Goal: Task Accomplishment & Management: Manage account settings

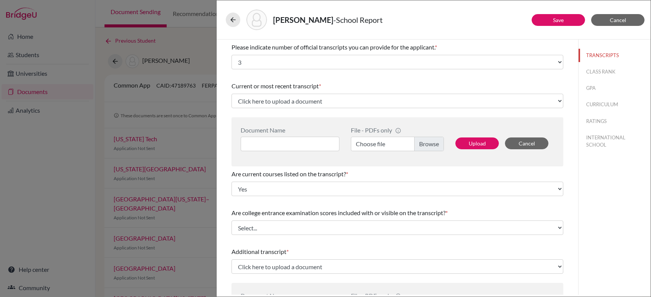
select select "3"
select select "0"
select select "1"
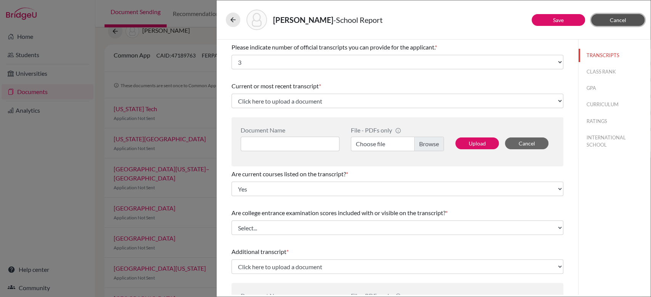
click at [604, 15] on button "Cancel" at bounding box center [617, 20] width 53 height 12
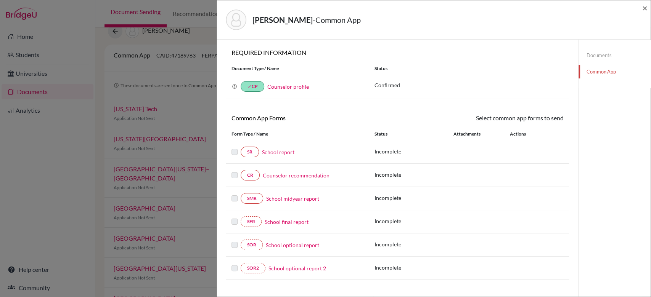
click at [585, 49] on link "Documents" at bounding box center [614, 55] width 72 height 13
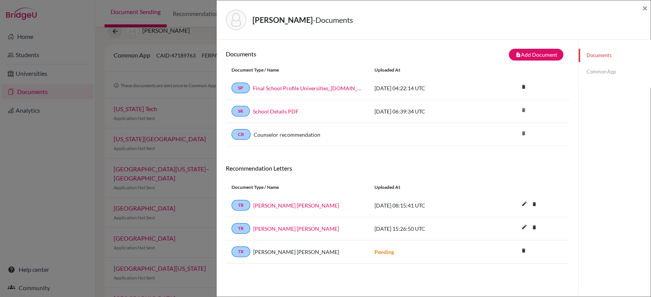
click at [649, 6] on div "Mehndiratta, Ojus - Documents ×" at bounding box center [434, 19] width 434 height 39
click at [141, 64] on div "Mehndiratta, Ojus - Documents × Documents note_add Add Document Document type C…" at bounding box center [325, 148] width 651 height 297
click at [375, 51] on h6 "Documents" at bounding box center [312, 53] width 172 height 7
click at [98, 41] on div "Mehndiratta, Ojus - Documents × Documents note_add Add Document Document type C…" at bounding box center [325, 148] width 651 height 297
click at [601, 68] on link "Common App" at bounding box center [614, 71] width 72 height 13
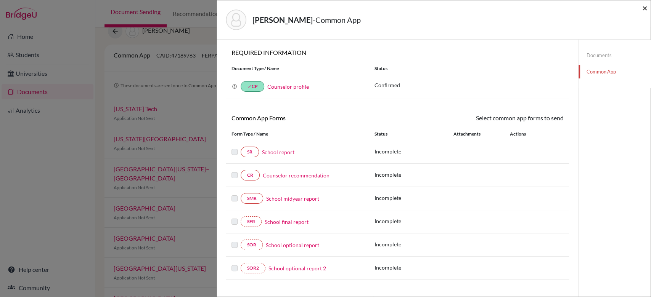
click at [644, 8] on span "×" at bounding box center [644, 7] width 5 height 11
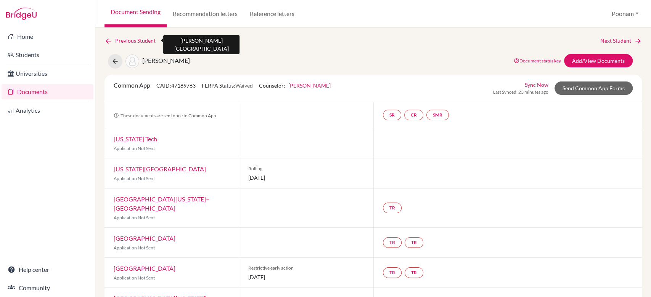
click at [131, 41] on link "Previous Student" at bounding box center [132, 41] width 57 height 8
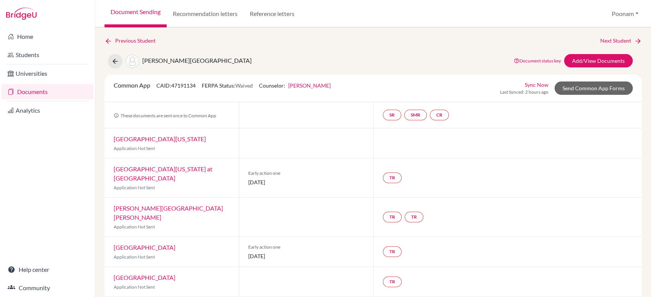
click at [140, 17] on link "Document Sending" at bounding box center [135, 13] width 62 height 27
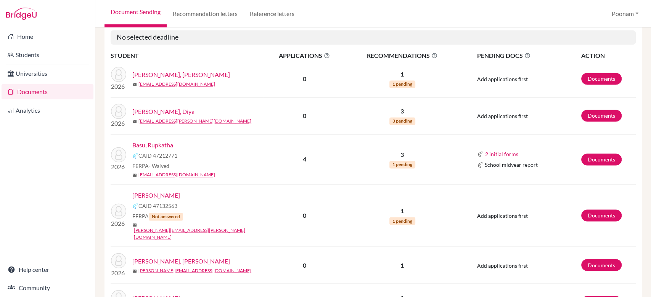
scroll to position [784, 0]
click at [606, 154] on link "Documents" at bounding box center [601, 160] width 40 height 12
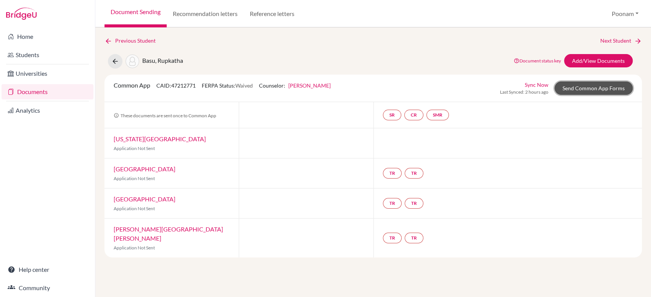
click at [591, 85] on link "Send Common App Forms" at bounding box center [593, 88] width 78 height 13
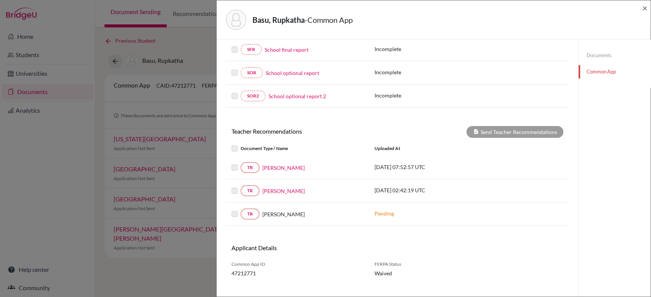
scroll to position [173, 0]
click at [589, 57] on link "Documents" at bounding box center [614, 55] width 72 height 13
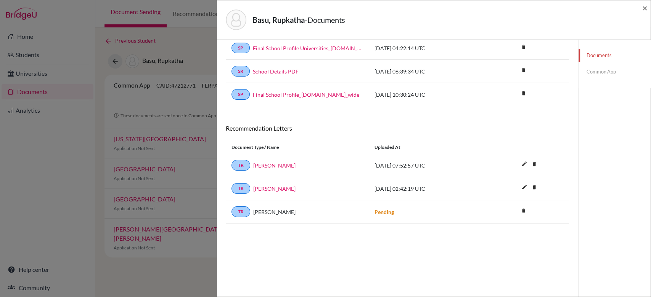
scroll to position [40, 0]
click at [519, 209] on icon "delete" at bounding box center [522, 211] width 11 height 11
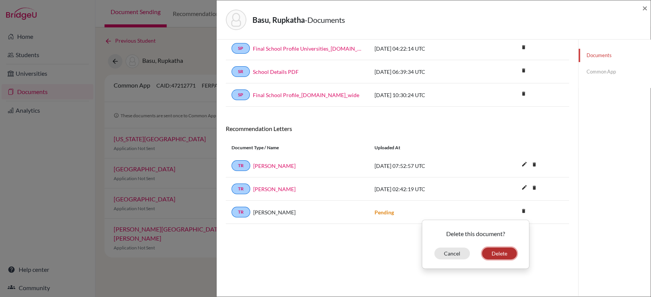
click at [490, 255] on button "Delete" at bounding box center [499, 254] width 35 height 12
